Goal: Transaction & Acquisition: Purchase product/service

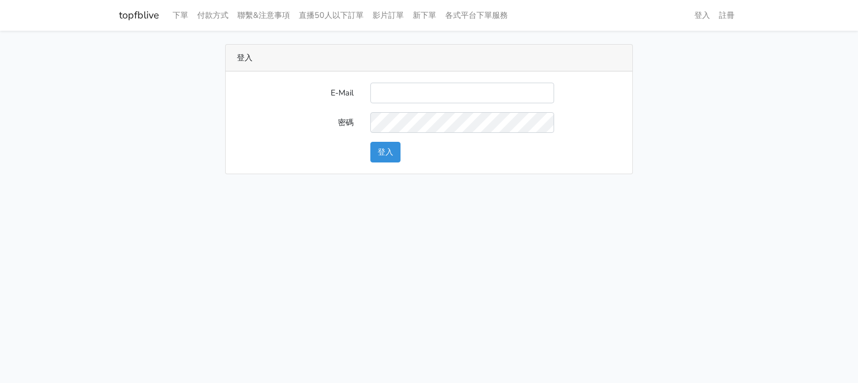
type input "g07231987@gmail.com"
click at [370, 153] on div "登入" at bounding box center [496, 152] width 268 height 21
click at [380, 155] on button "登入" at bounding box center [386, 152] width 30 height 21
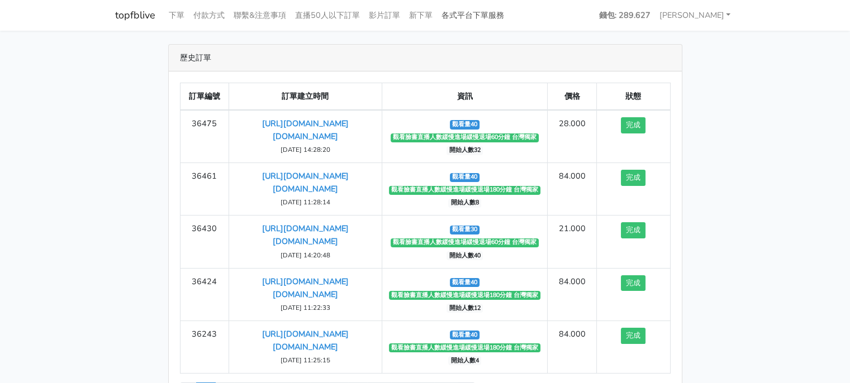
click at [466, 14] on link "各式平台下單服務" at bounding box center [473, 15] width 72 height 22
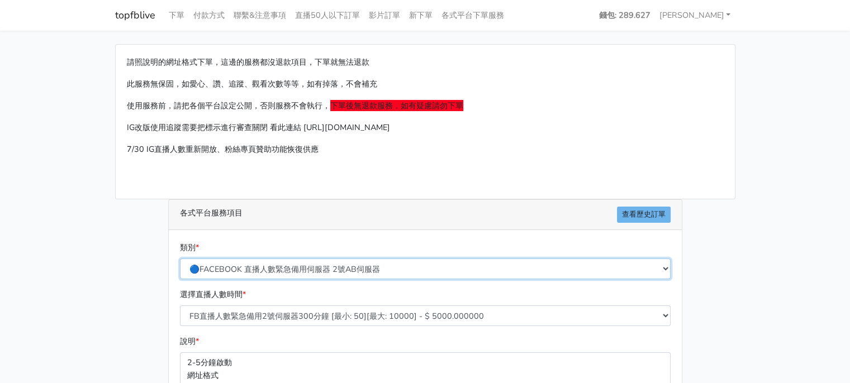
click at [322, 272] on select "🔵FACEBOOK 直播人數緊急備用伺服器 2號AB伺服器 🔵FACEBOOK 網軍專用貼文留言 安全保密 🔵FACEBOOK 直播人數緊急備用伺服器 J1 …" at bounding box center [425, 269] width 491 height 21
select select "🔵台灣帳號FACEBOOK按讚、表情、分享、社團、追蹤服務"
click at [180, 259] on select "🔵FACEBOOK 直播人數緊急備用伺服器 2號AB伺服器 🔵FACEBOOK 網軍專用貼文留言 安全保密 🔵FACEBOOK 直播人數緊急備用伺服器 J1 …" at bounding box center [425, 269] width 491 height 21
click at [336, 271] on select "🔵FACEBOOK 直播人數緊急備用伺服器 2號AB伺服器 🔵FACEBOOK 網軍專用貼文留言 安全保密 🔵FACEBOOK 直播人數緊急備用伺服器 J1 …" at bounding box center [425, 269] width 491 height 21
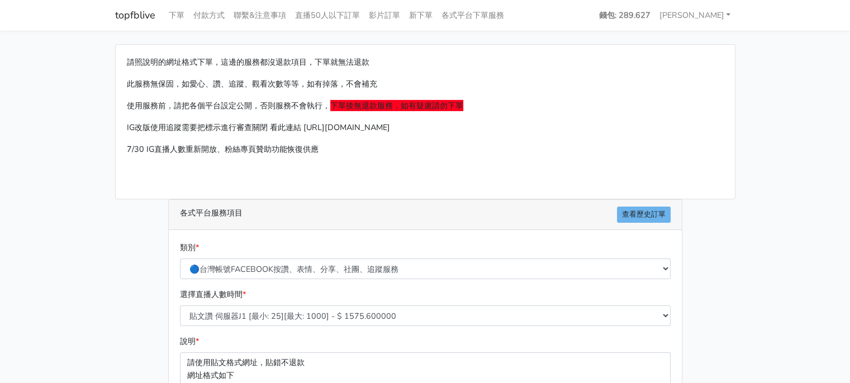
click at [774, 125] on main "請照說明的網址格式下單，這邊的服務都沒退款項目，下單就無法退款 此服務無保固，如愛心、讚、追蹤、觀看次數等等，如有掉落，不會補充 使用服務前，請把各個平台設定…" at bounding box center [425, 319] width 850 height 576
click at [425, 268] on select "🔵FACEBOOK 直播人數緊急備用伺服器 2號AB伺服器 🔵FACEBOOK 網軍專用貼文留言 安全保密 🔵FACEBOOK 直播人數緊急備用伺服器 J1 …" at bounding box center [425, 269] width 491 height 21
click at [777, 182] on main "請照說明的網址格式下單，這邊的服務都沒退款項目，下單就無法退款 此服務無保固，如愛心、讚、追蹤、觀看次數等等，如有掉落，不會補充 使用服務前，請把各個平台設定…" at bounding box center [425, 319] width 850 height 576
click at [485, 16] on link "各式平台下單服務" at bounding box center [473, 15] width 72 height 22
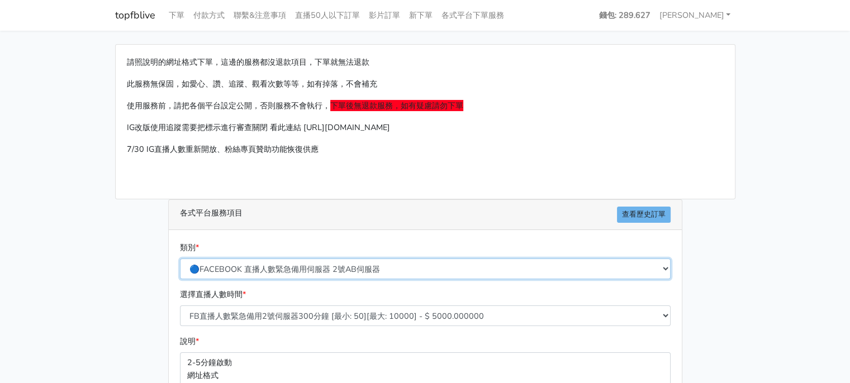
click at [402, 266] on select "🔵FACEBOOK 直播人數緊急備用伺服器 2號AB伺服器 🔵FACEBOOK 網軍專用貼文留言 安全保密 🔵FACEBOOK 直播人數緊急備用伺服器 J1 …" at bounding box center [425, 269] width 491 height 21
click at [54, 112] on main "請照說明的網址格式下單，這邊的服務都沒退款項目，下單就無法退款 此服務無保固，如愛心、讚、追蹤、觀看次數等等，如有掉落，不會補充 使用服務前，請把各個平台設定…" at bounding box center [425, 332] width 850 height 602
click at [184, 16] on link "下單" at bounding box center [176, 15] width 25 height 22
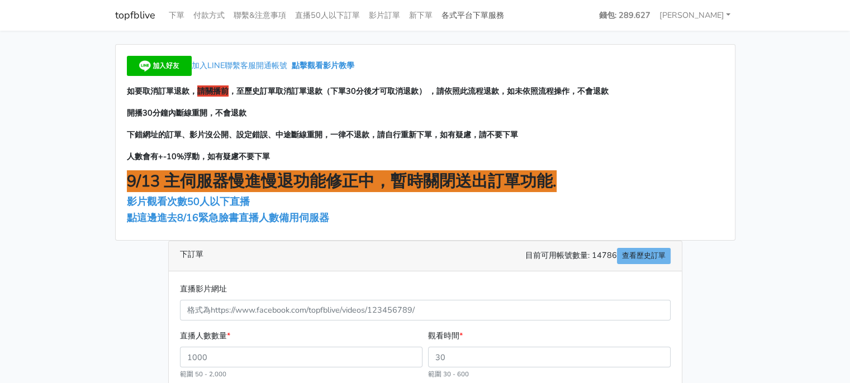
click at [461, 17] on link "各式平台下單服務" at bounding box center [473, 15] width 72 height 22
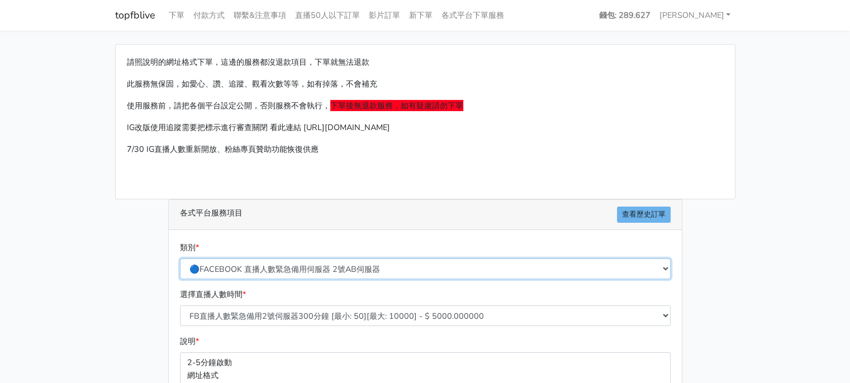
click at [335, 273] on select "🔵FACEBOOK 直播人數緊急備用伺服器 2號AB伺服器 🔵FACEBOOK 網軍專用貼文留言 安全保密 🔵FACEBOOK 直播人數緊急備用伺服器 J1 …" at bounding box center [425, 269] width 491 height 21
select select "🔵FACEBOOK 直播人數伺服器 自然增加人數 J1A伺服器"
click at [180, 259] on select "🔵FACEBOOK 直播人數緊急備用伺服器 2號AB伺服器 🔵FACEBOOK 網軍專用貼文留言 安全保密 🔵FACEBOOK 直播人數緊急備用伺服器 J1 …" at bounding box center [425, 269] width 491 height 21
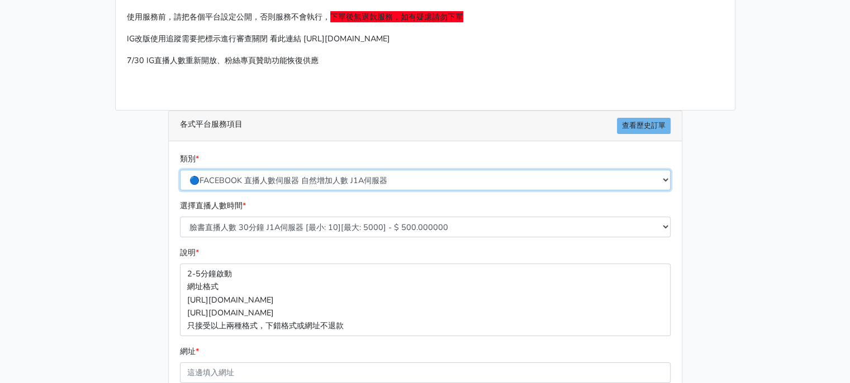
scroll to position [112, 0]
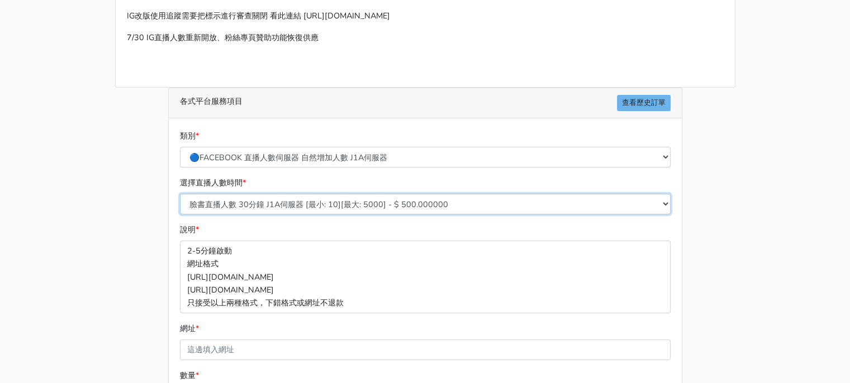
click at [335, 211] on select "臉書直播人數 30分鐘 J1A伺服器 [最小: 10][最大: 5000] - $ 500.000000 臉書直播人數 60分鐘 J1A伺服器 [最小: 10…" at bounding box center [425, 204] width 491 height 21
select select "624"
click at [180, 194] on select "臉書直播人數 30分鐘 J1A伺服器 [最小: 10][最大: 5000] - $ 500.000000 臉書直播人數 60分鐘 J1A伺服器 [最小: 10…" at bounding box center [425, 204] width 491 height 21
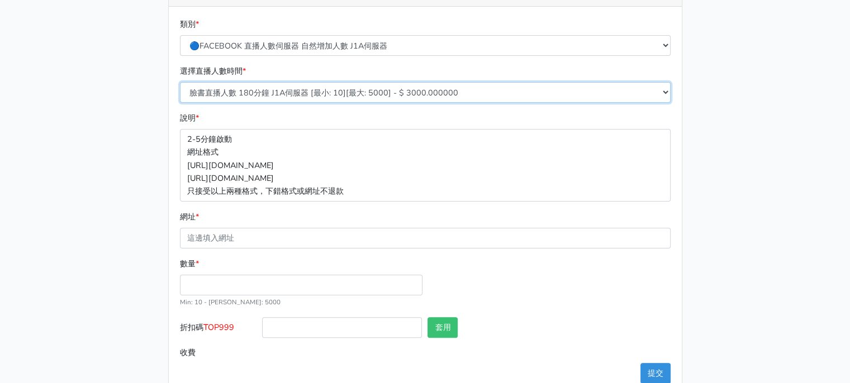
scroll to position [248, 0]
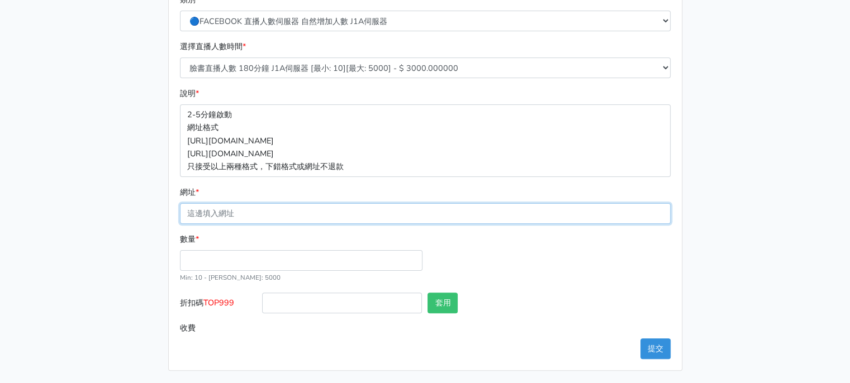
click at [240, 220] on input "網址 *" at bounding box center [425, 213] width 491 height 21
paste input "[URL][DOMAIN_NAME][DOMAIN_NAME]"
type input "[URL][DOMAIN_NAME][DOMAIN_NAME]"
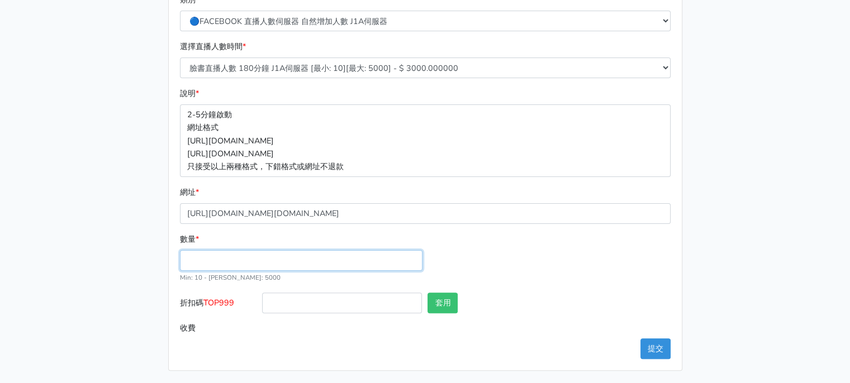
click at [211, 259] on input "數量 *" at bounding box center [301, 260] width 243 height 21
type input "40"
type input "120.000"
click at [466, 252] on div "數量 * 40 Min: 10 - Max: 5000" at bounding box center [425, 263] width 496 height 60
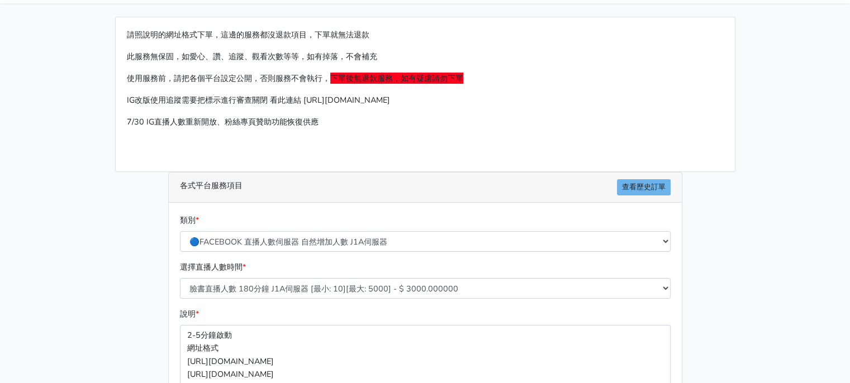
scroll to position [25, 0]
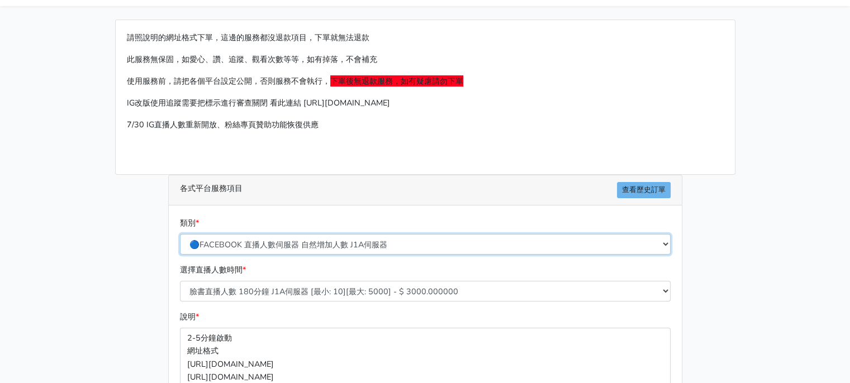
click at [419, 236] on select "🔵FACEBOOK 直播人數緊急備用伺服器 2號AB伺服器 🔵FACEBOOK 網軍專用貼文留言 安全保密 🔵FACEBOOK 直播人數緊急備用伺服器 J1 …" at bounding box center [425, 244] width 491 height 21
click at [12, 202] on main "請照說明的網址格式下單，這邊的服務都沒退款項目，下單就無法退款 此服務無保固，如愛心、讚、追蹤、觀看次數等等，如有掉落，不會補充 使用服務前，請把各個平台設定…" at bounding box center [425, 307] width 850 height 602
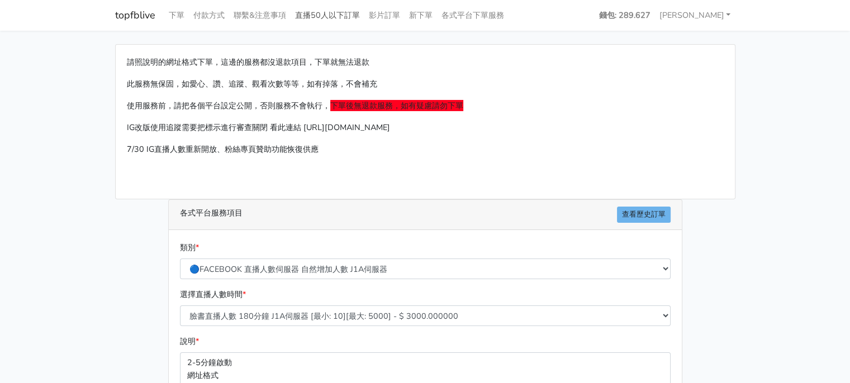
click at [321, 17] on link "直播50人以下訂單" at bounding box center [328, 15] width 74 height 22
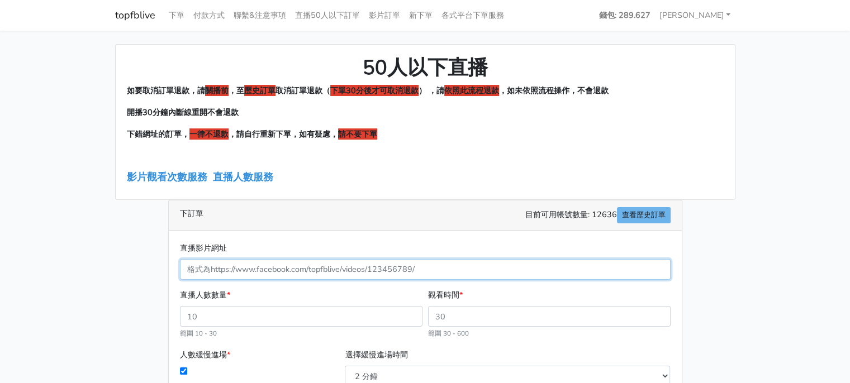
paste input "[URL][DOMAIN_NAME][DOMAIN_NAME]"
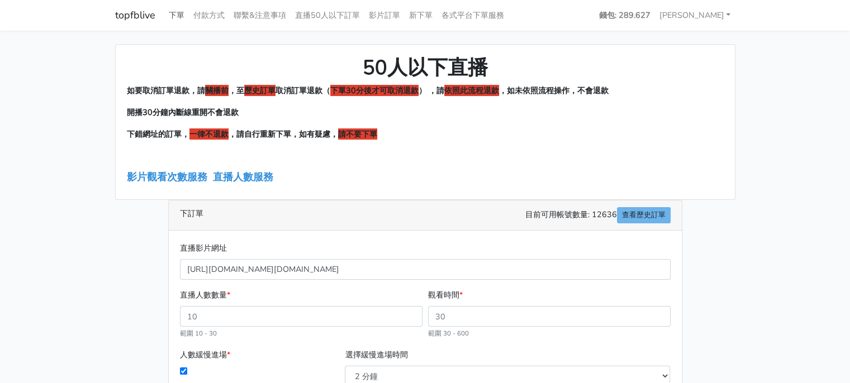
type input "970243611925771"
click at [179, 16] on link "下單" at bounding box center [176, 15] width 25 height 22
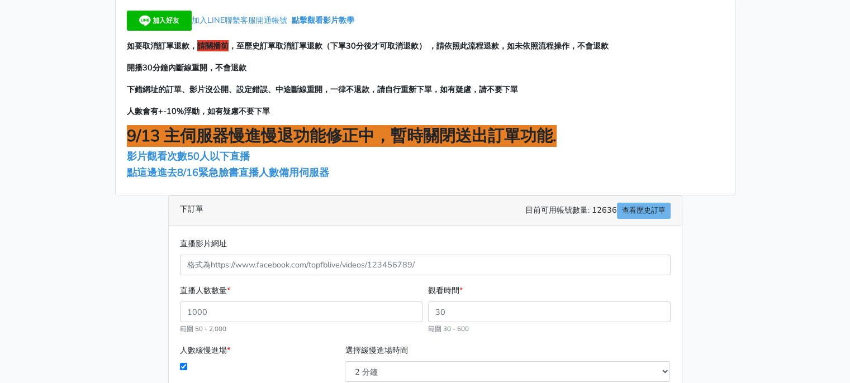
scroll to position [112, 0]
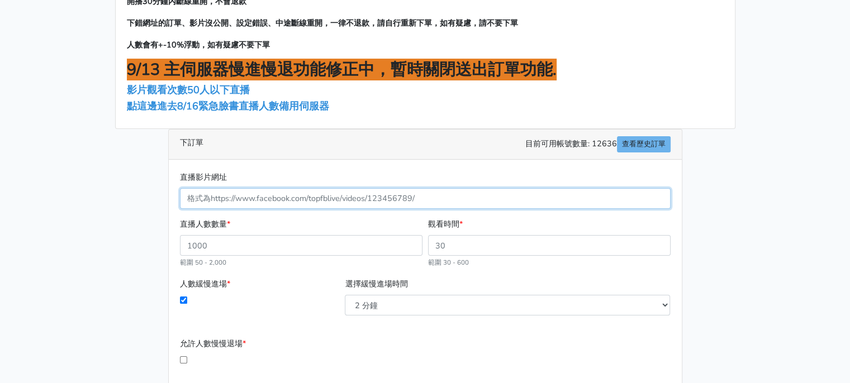
paste input "[URL][DOMAIN_NAME][DOMAIN_NAME]"
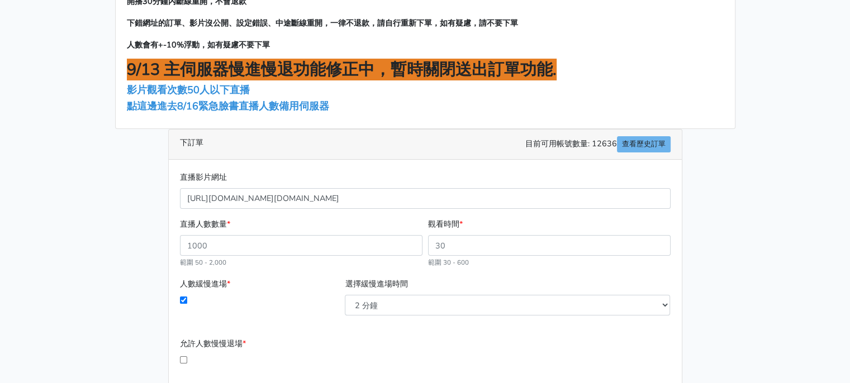
type input "970243611925771"
click at [278, 228] on div "直播人數數量 * 範圍 50 - 2,000" at bounding box center [301, 243] width 248 height 51
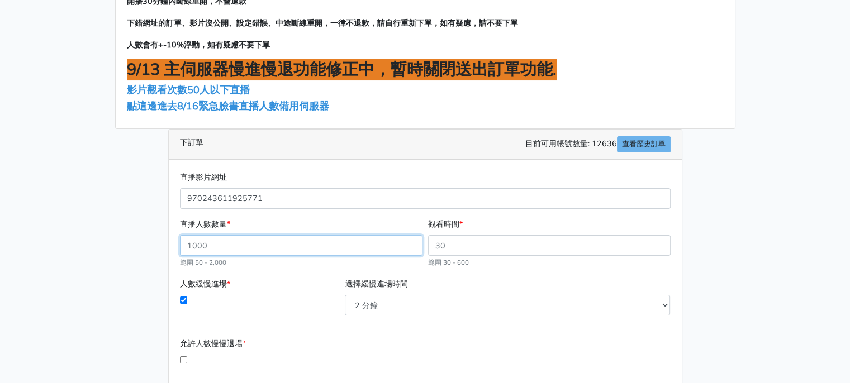
click at [276, 237] on input "直播人數數量 *" at bounding box center [301, 245] width 243 height 21
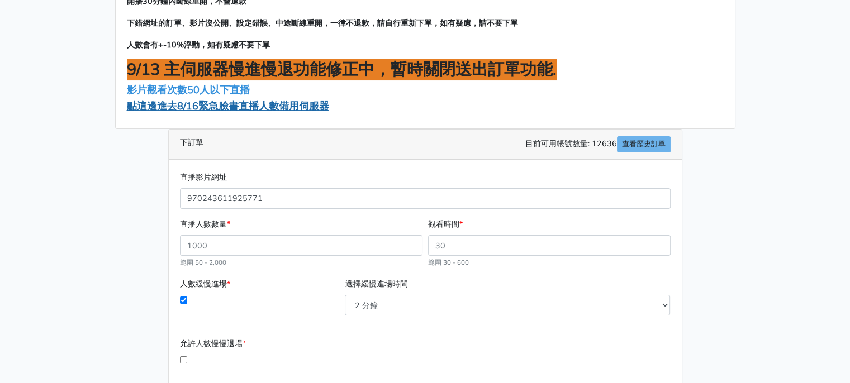
click at [236, 110] on span "點這邊進去8/16緊急臉書直播人數備用伺服器" at bounding box center [228, 105] width 202 height 13
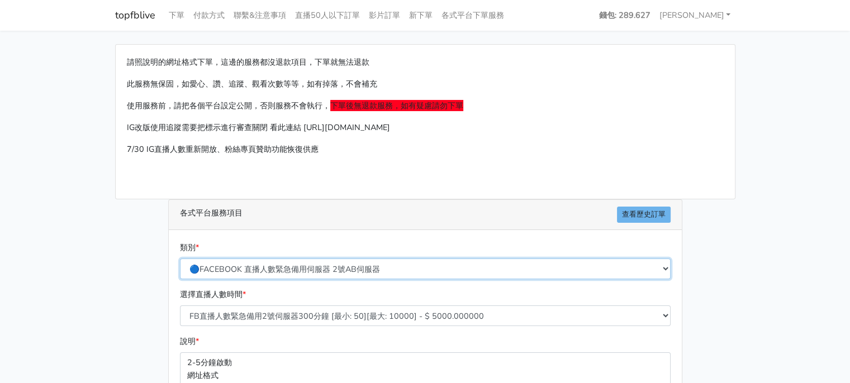
click at [315, 271] on select "🔵FACEBOOK 直播人數緊急備用伺服器 2號AB伺服器 🔵FACEBOOK 網軍專用貼文留言 安全保密 🔵FACEBOOK 直播人數緊急備用伺服器 J1 …" at bounding box center [425, 269] width 491 height 21
select select "🔵FACEBOOK 直播人數伺服器 自然增加人數 J1A伺服器"
click at [180, 259] on select "🔵FACEBOOK 直播人數緊急備用伺服器 2號AB伺服器 🔵FACEBOOK 網軍專用貼文留言 安全保密 🔵FACEBOOK 直播人數緊急備用伺服器 J1 …" at bounding box center [425, 269] width 491 height 21
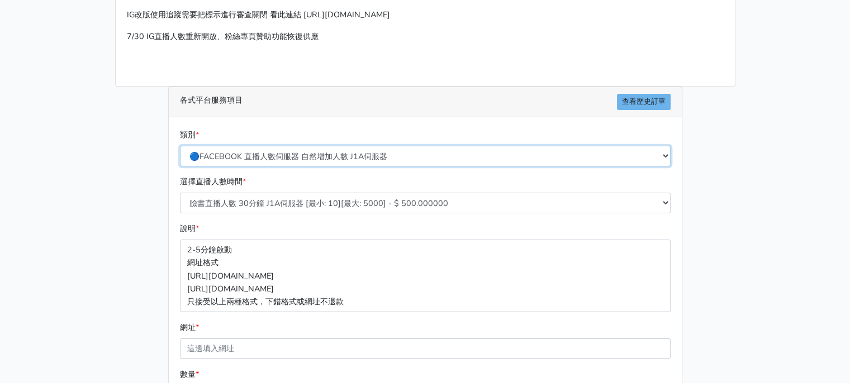
scroll to position [168, 0]
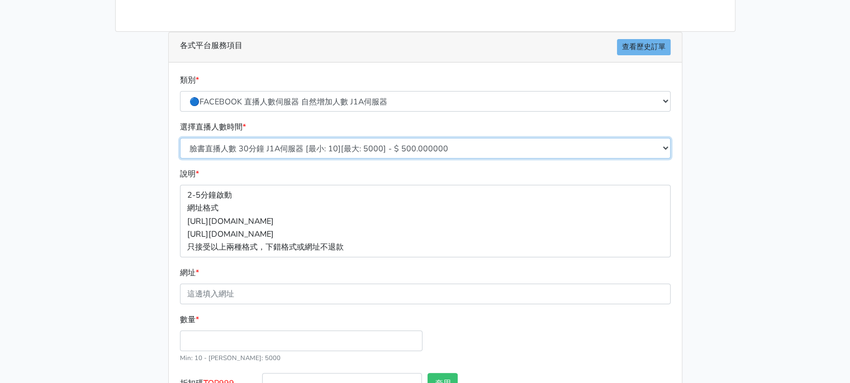
click at [306, 153] on select "臉書直播人數 30分鐘 J1A伺服器 [最小: 10][最大: 5000] - $ 500.000000 臉書直播人數 60分鐘 J1A伺服器 [最小: 10…" at bounding box center [425, 148] width 491 height 21
select select "624"
click at [180, 138] on select "臉書直播人數 30分鐘 J1A伺服器 [最小: 10][最大: 5000] - $ 500.000000 臉書直播人數 60分鐘 J1A伺服器 [最小: 10…" at bounding box center [425, 148] width 491 height 21
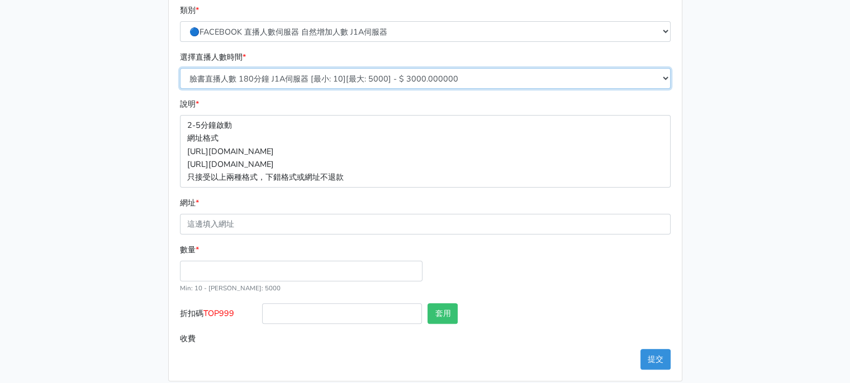
scroll to position [248, 0]
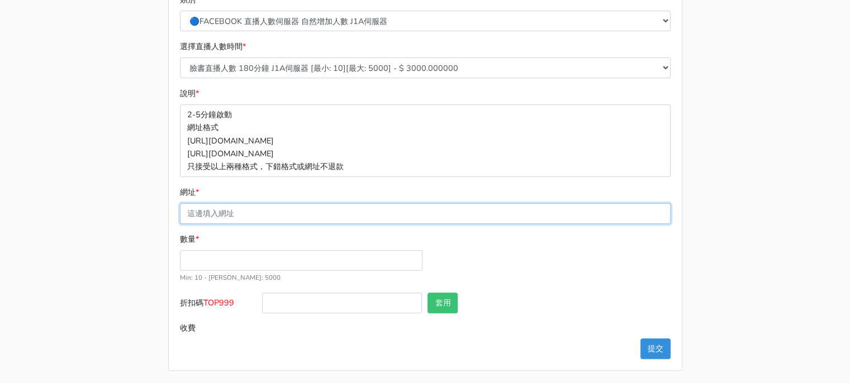
paste input "[URL][DOMAIN_NAME][DOMAIN_NAME]"
type input "[URL][DOMAIN_NAME][DOMAIN_NAME]"
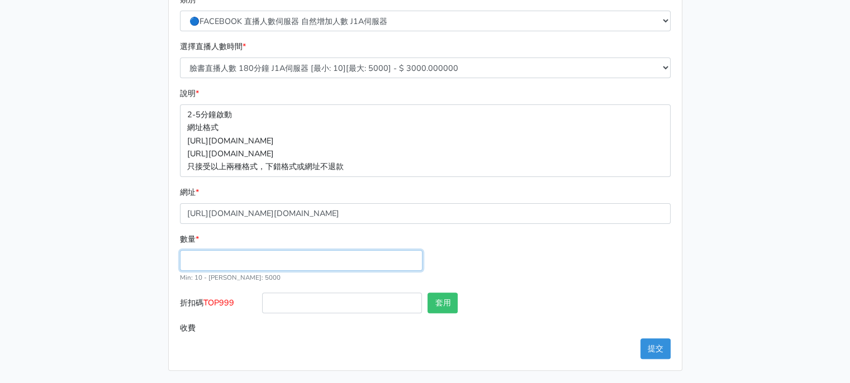
click at [265, 262] on input "數量 *" at bounding box center [301, 260] width 243 height 21
type input "40"
type input "120.000"
click at [589, 268] on div "數量 * 40 Min: 10 - Max: 5000" at bounding box center [425, 263] width 496 height 60
click at [653, 349] on button "提交" at bounding box center [656, 349] width 30 height 21
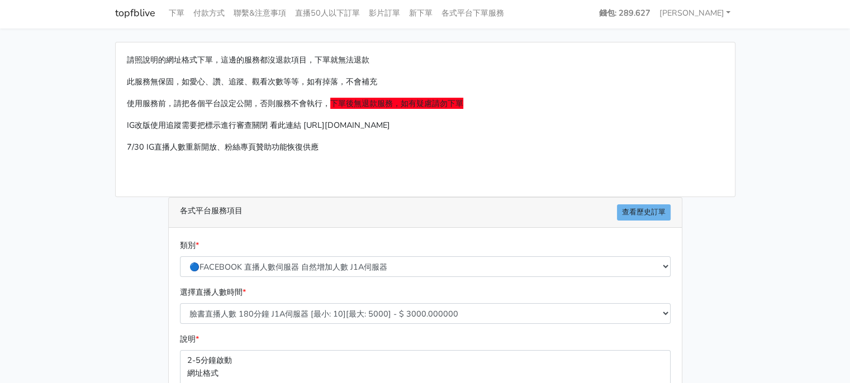
scroll to position [0, 0]
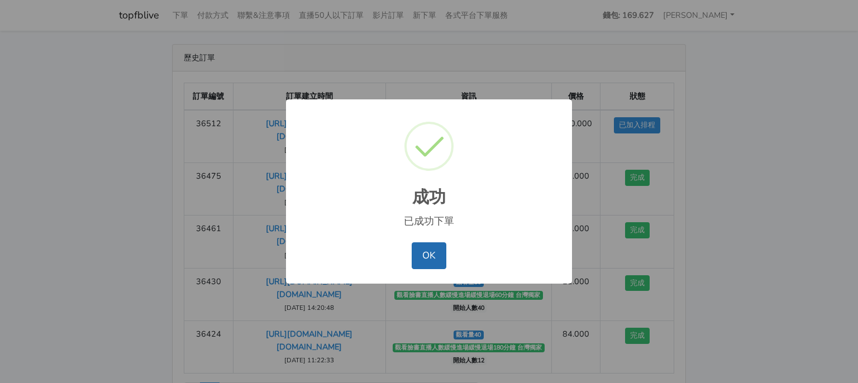
click at [426, 260] on button "OK" at bounding box center [429, 256] width 34 height 27
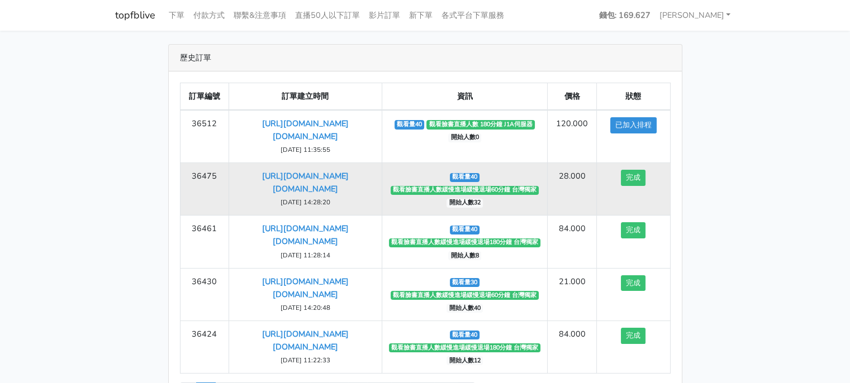
click at [524, 191] on span "觀看臉書直播人數緩慢進場緩慢退場60分鐘 台灣獨家" at bounding box center [465, 190] width 149 height 9
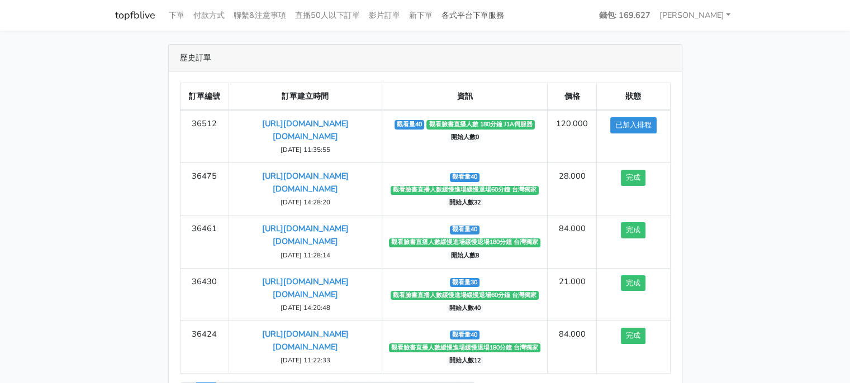
click at [472, 16] on link "各式平台下單服務" at bounding box center [473, 15] width 72 height 22
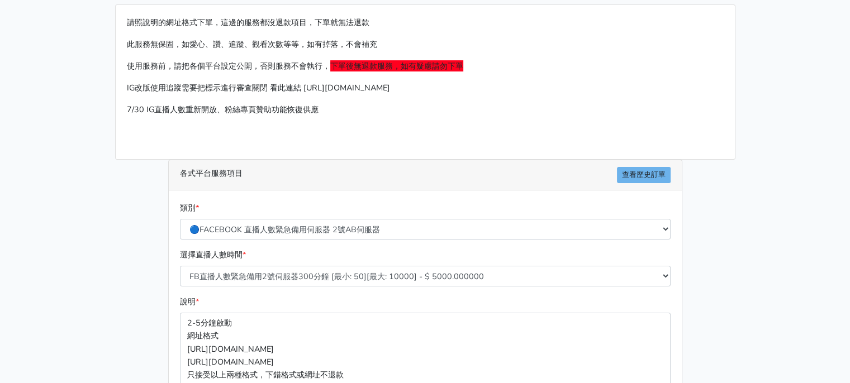
scroll to position [168, 0]
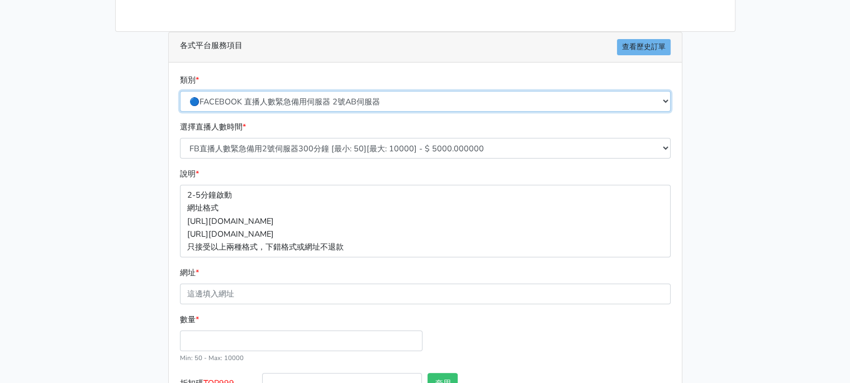
click at [461, 95] on select "🔵FACEBOOK 直播人數緊急備用伺服器 2號AB伺服器 🔵FACEBOOK 網軍專用貼文留言 安全保密 🔵FACEBOOK 直播人數緊急備用伺服器 J1 …" at bounding box center [425, 101] width 491 height 21
